Goal: Task Accomplishment & Management: Manage account settings

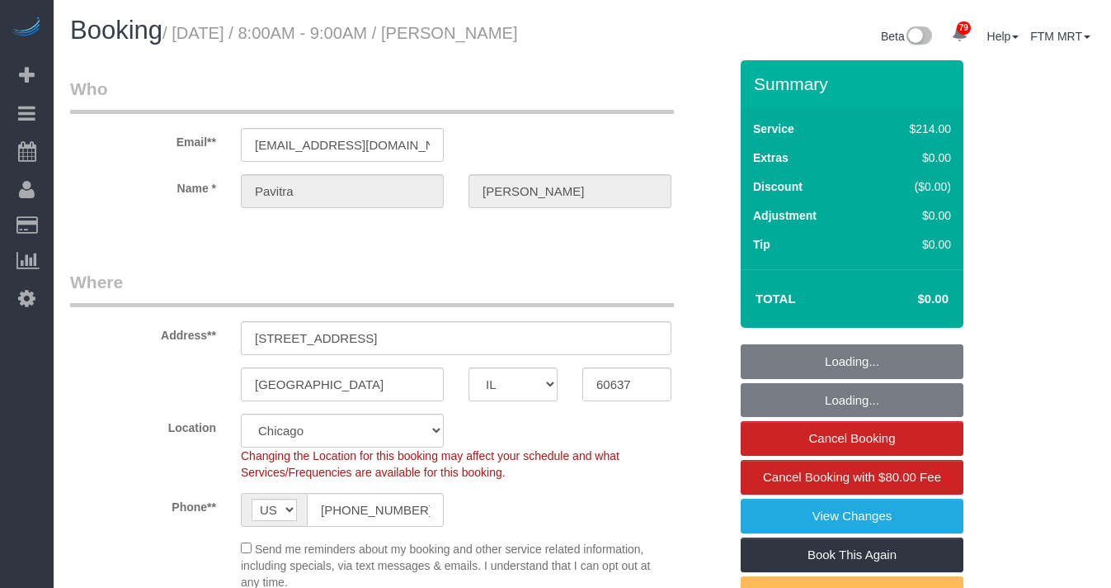
select select "IL"
select select "512"
select select "2"
select select "5"
select select "string:cash"
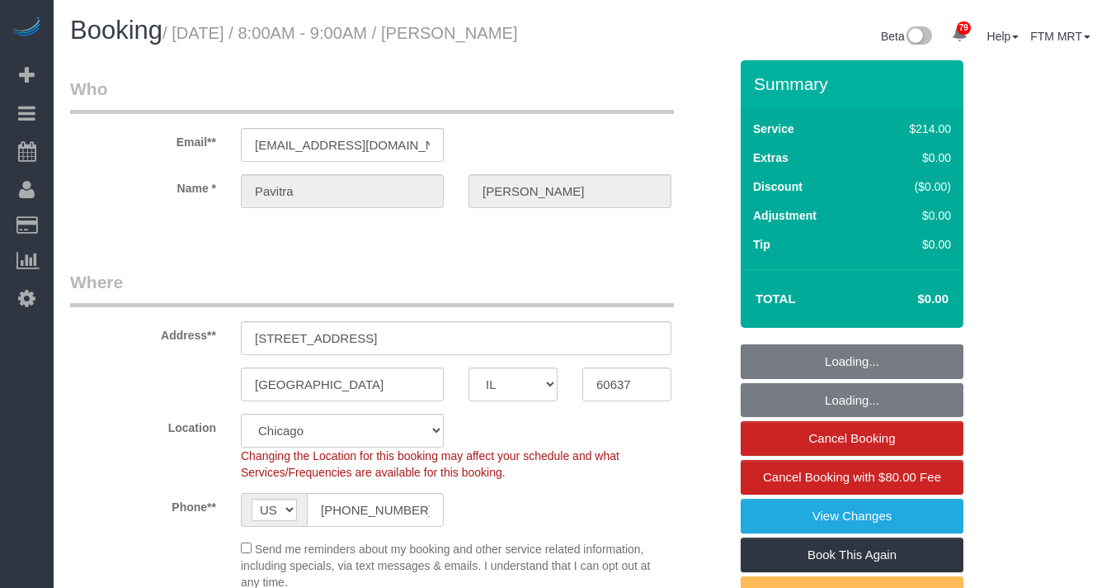
select select "spot1"
select select "number:1"
select select "number:67"
select select "number:139"
select select "number:106"
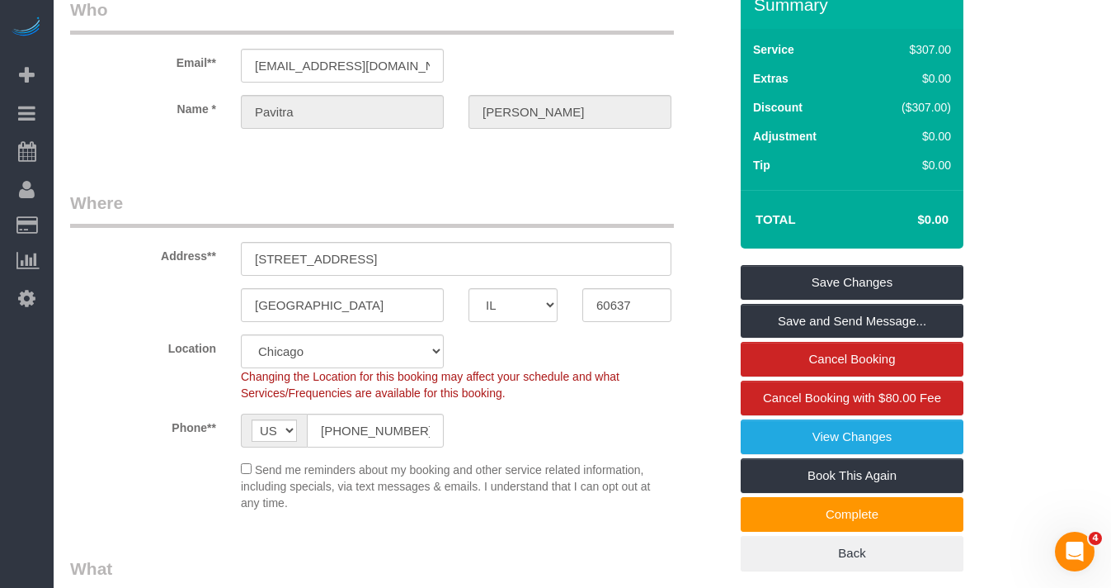
scroll to position [72, 0]
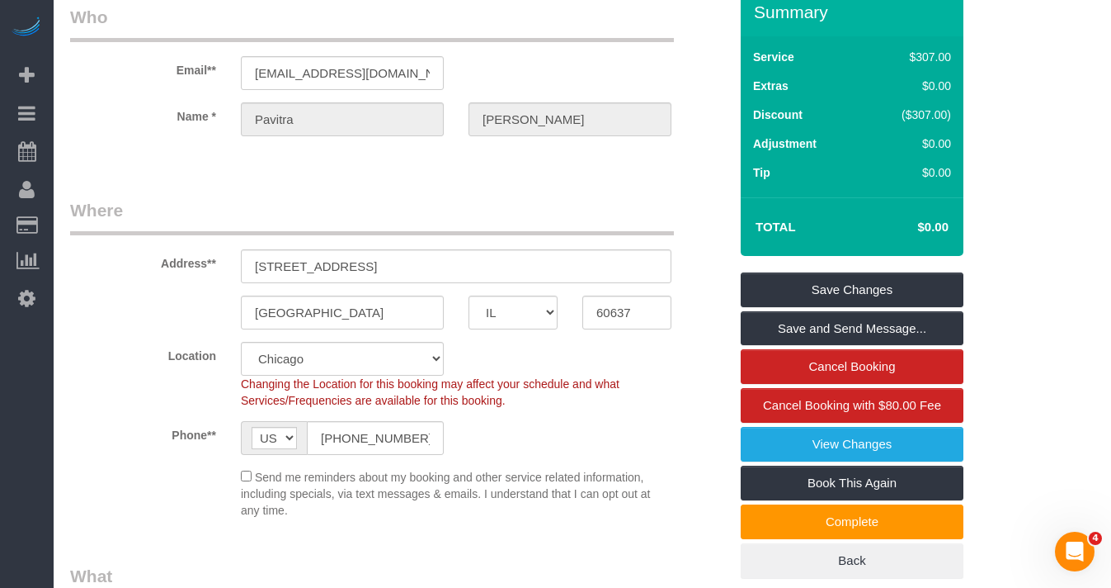
drag, startPoint x: 894, startPoint y: 140, endPoint x: 966, endPoint y: 142, distance: 72.6
click at [966, 142] on div "Summary Service $307.00 Extras $0.00 Discount ($307.00) Adjustment $0.00 Tip $0…" at bounding box center [857, 299] width 257 height 623
drag, startPoint x: 891, startPoint y: 141, endPoint x: 905, endPoint y: 141, distance: 14.0
click at [896, 123] on div "($307.00)" at bounding box center [909, 114] width 83 height 17
click at [24, 288] on icon at bounding box center [26, 298] width 17 height 20
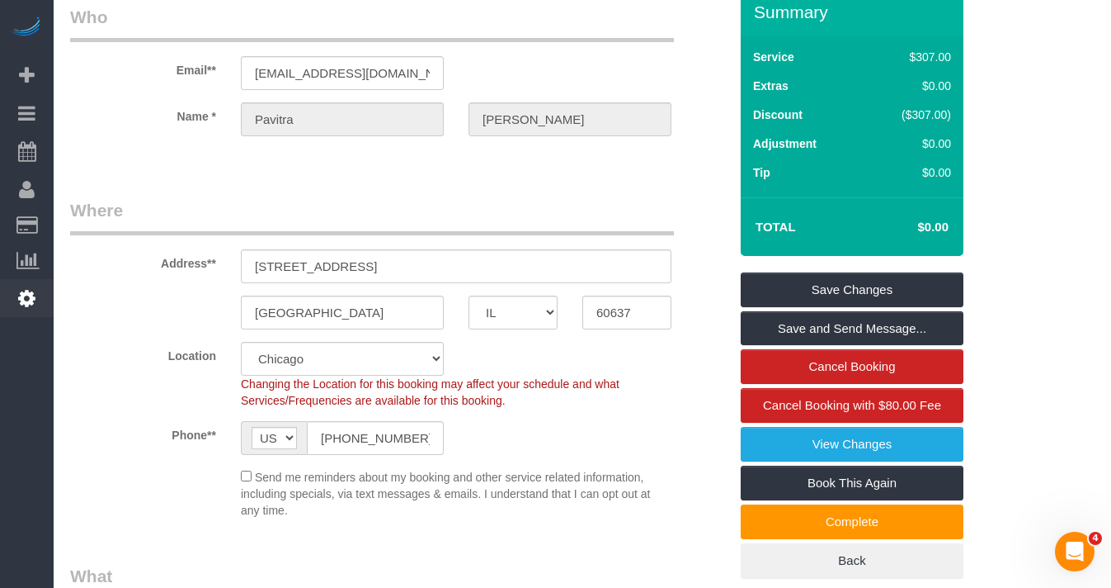
select select "1"
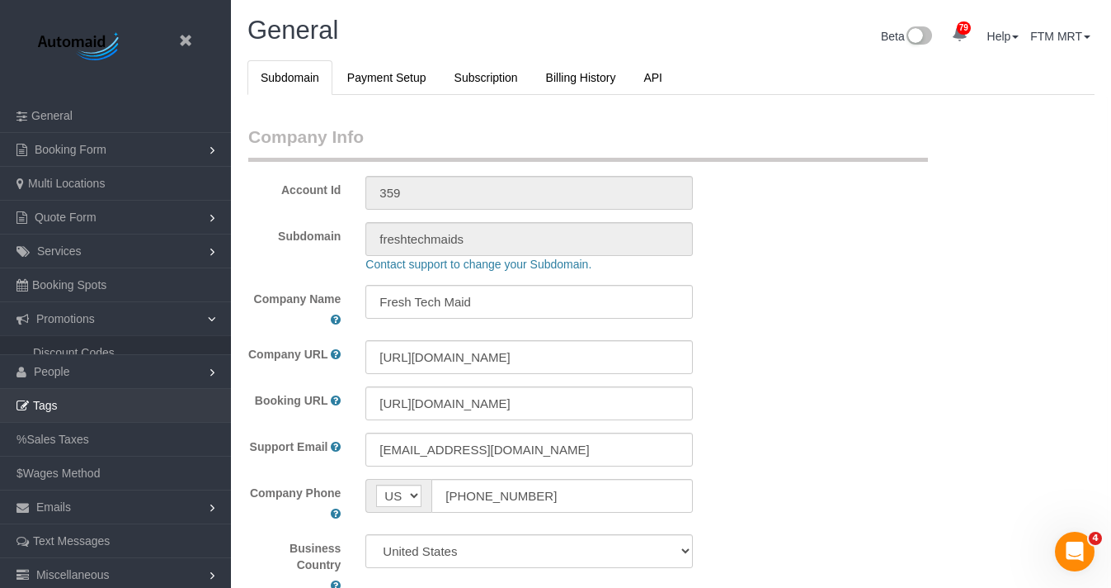
scroll to position [3846, 1111]
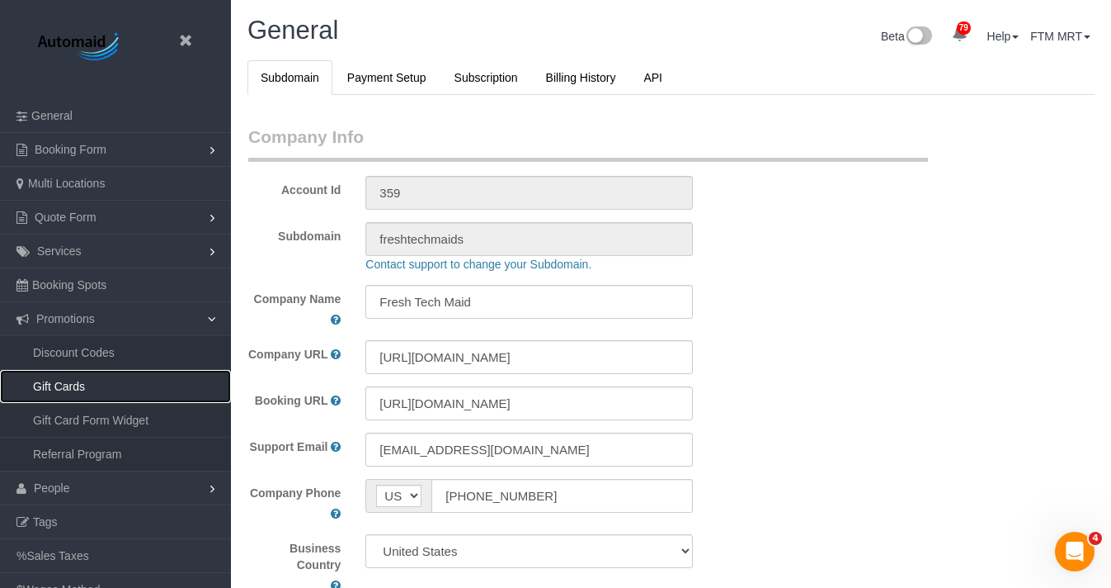
click at [80, 387] on link "Gift Cards" at bounding box center [115, 386] width 231 height 33
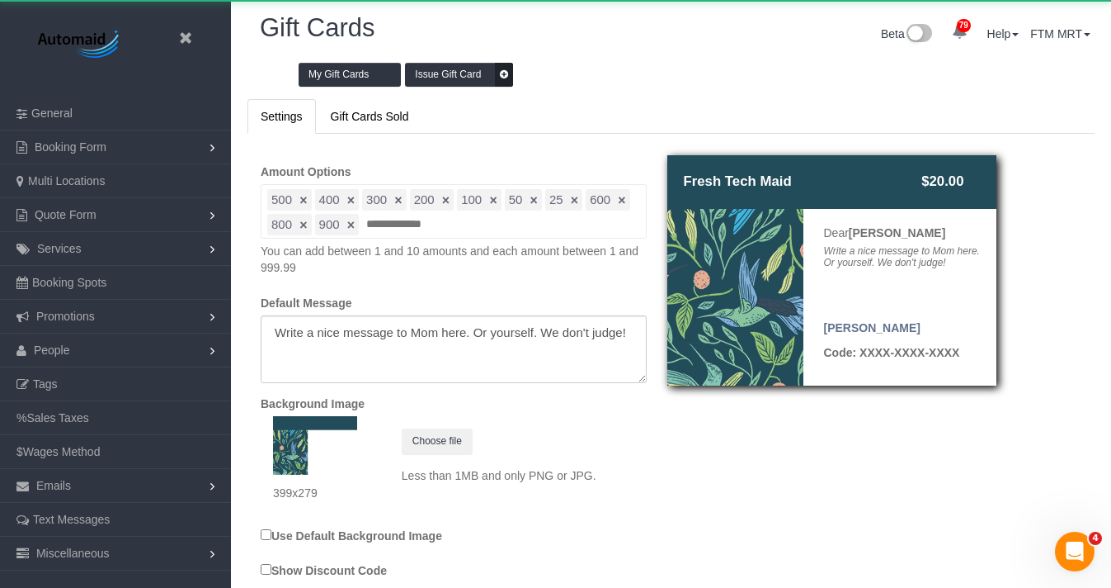
scroll to position [3, 0]
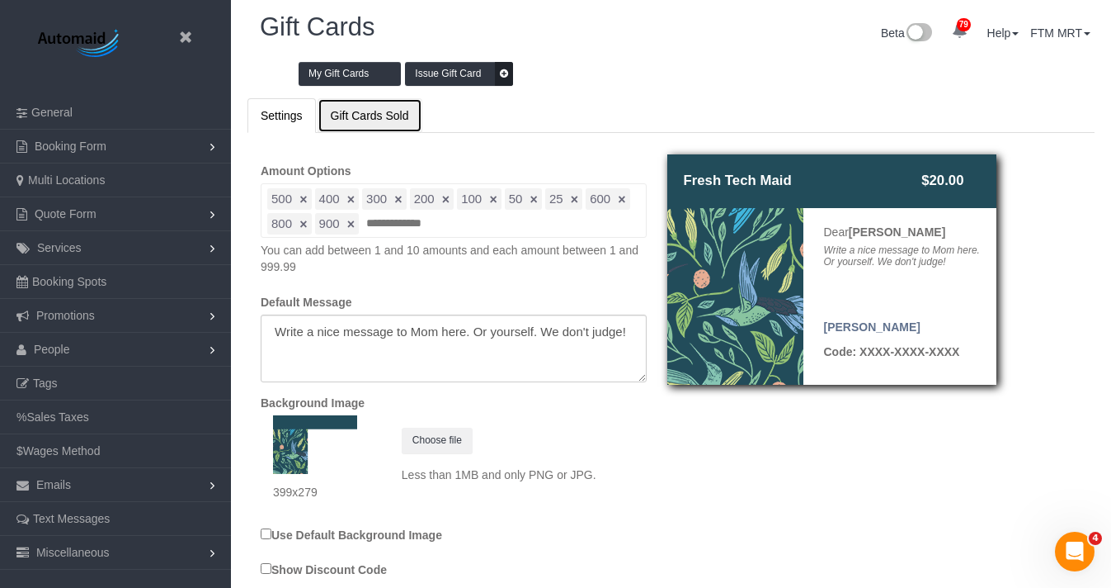
drag, startPoint x: 359, startPoint y: 114, endPoint x: 403, endPoint y: 114, distance: 43.7
click at [359, 114] on link "Gift Cards Sold" at bounding box center [370, 115] width 105 height 35
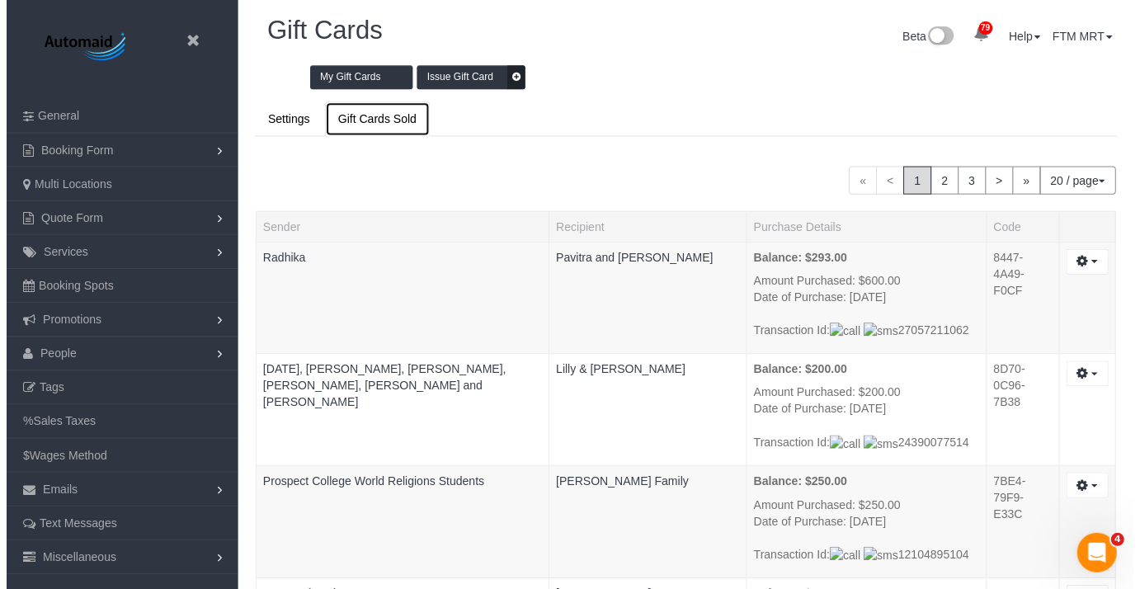
scroll to position [79898, 81404]
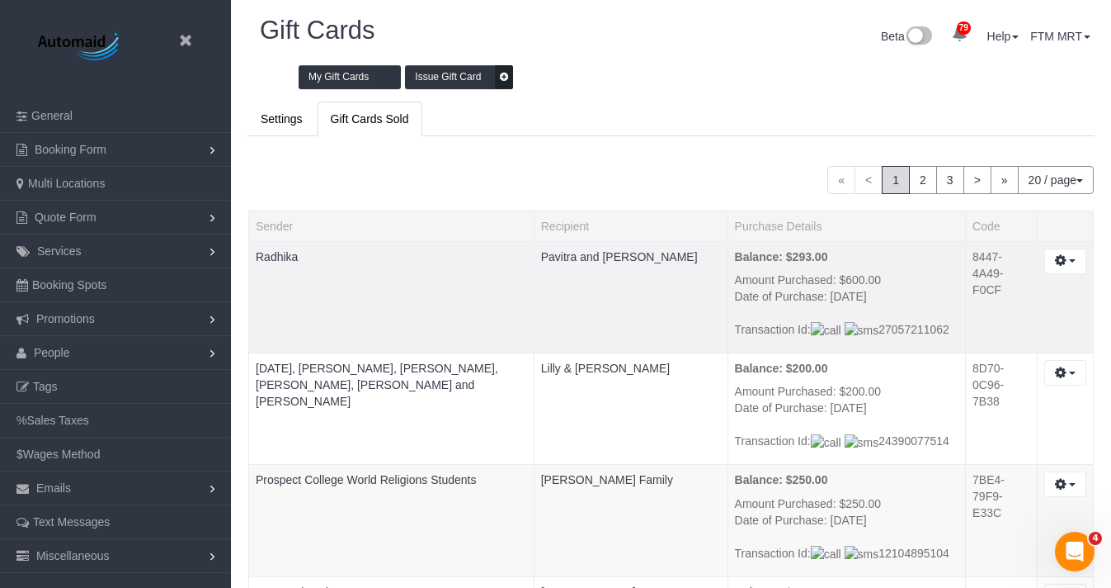
drag, startPoint x: 756, startPoint y: 254, endPoint x: 642, endPoint y: 257, distance: 113.9
click at [728, 257] on td "Balance: $293.00 Amount Purchased: $600.00 Date of [GEOGRAPHIC_DATA]: [DATE] Tr…" at bounding box center [847, 296] width 238 height 111
drag, startPoint x: 1024, startPoint y: 256, endPoint x: 908, endPoint y: 270, distance: 116.4
click at [907, 270] on tr "Radhika [PERSON_NAME] and [PERSON_NAME] Balance: $293.00 Amount Purchased: $600…" at bounding box center [671, 296] width 845 height 111
click at [922, 255] on td "Balance: $293.00 Amount Purchased: $600.00 Date of [GEOGRAPHIC_DATA]: [DATE] Tr…" at bounding box center [847, 296] width 238 height 111
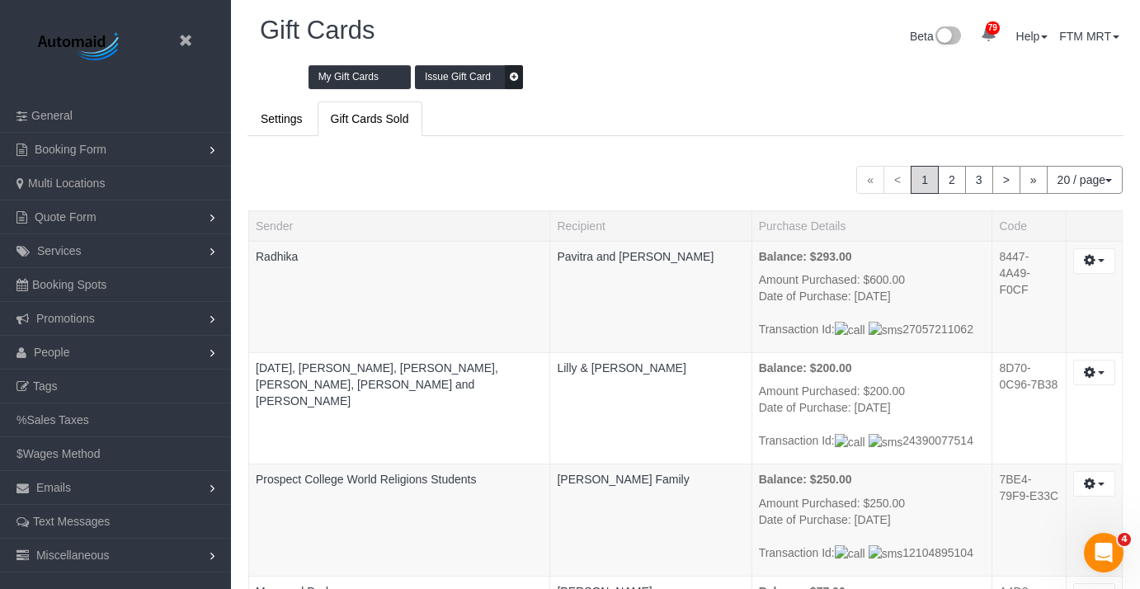
scroll to position [2600, 1140]
